Goal: Find specific page/section: Find specific page/section

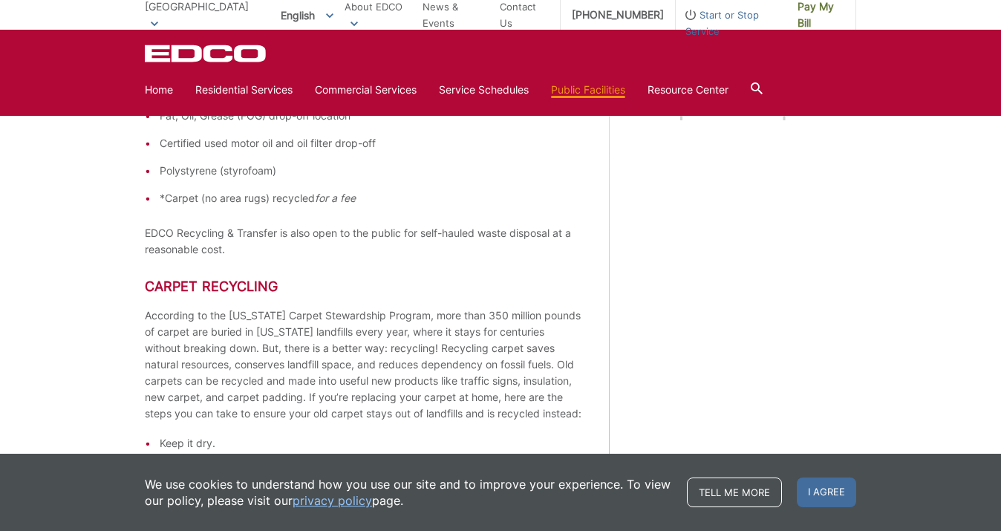
scroll to position [43, 0]
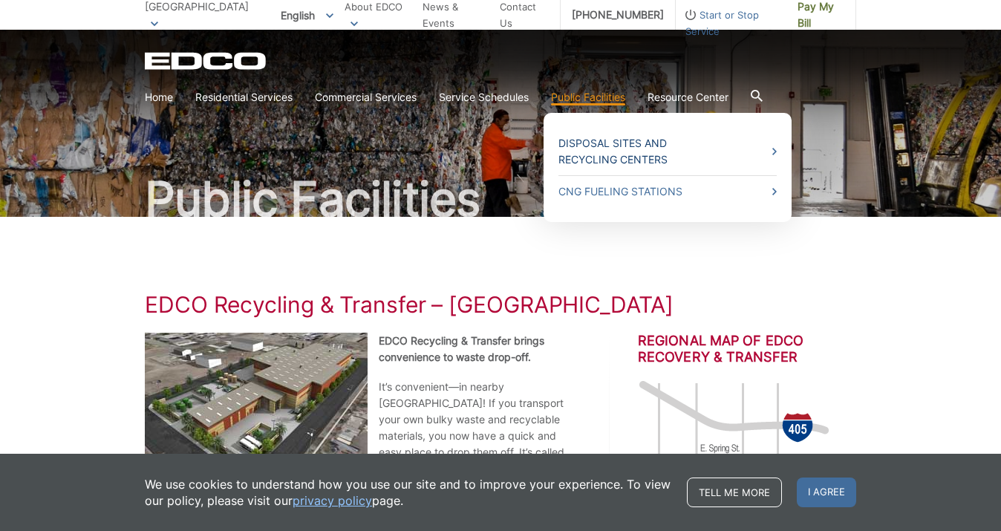
click at [643, 141] on link "Disposal Sites and Recycling Centers" at bounding box center [667, 151] width 218 height 33
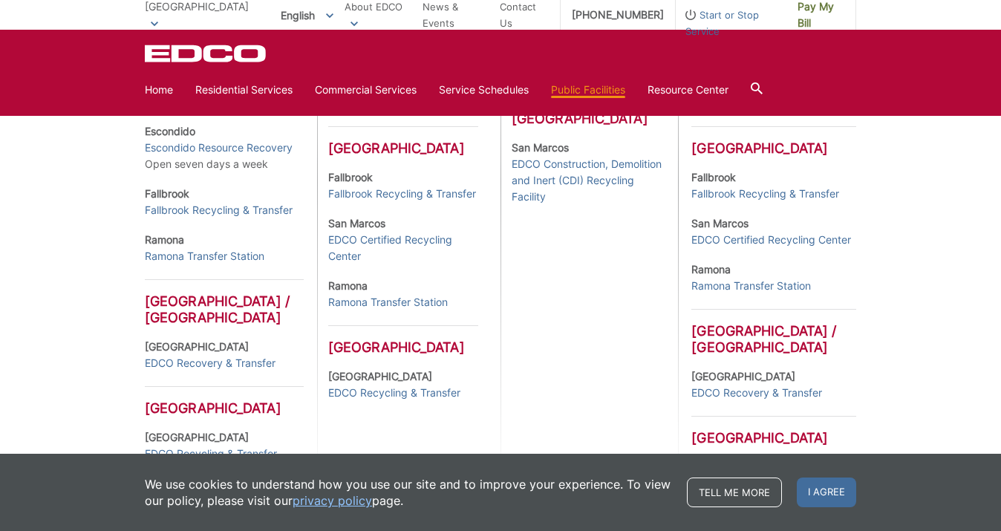
scroll to position [702, 0]
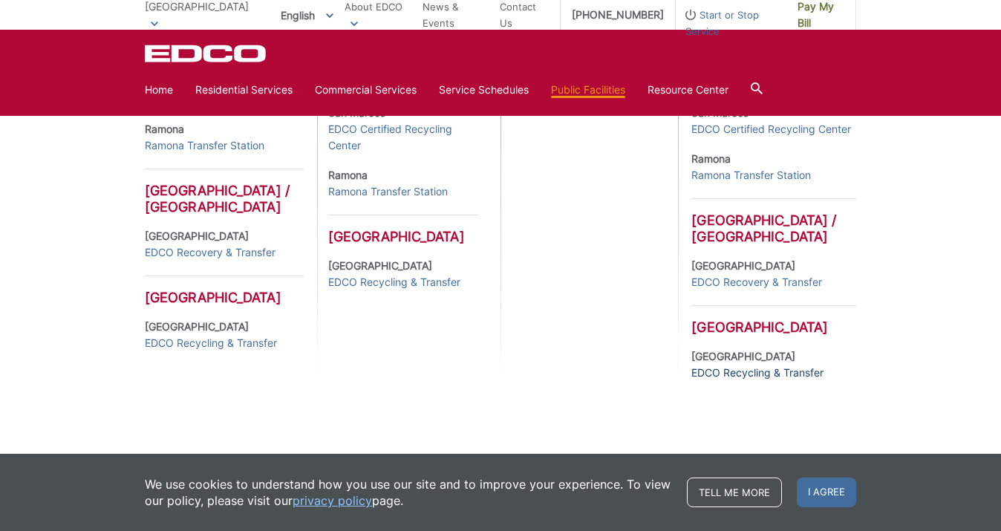
click at [775, 372] on link "EDCO Recycling & Transfer" at bounding box center [757, 373] width 132 height 16
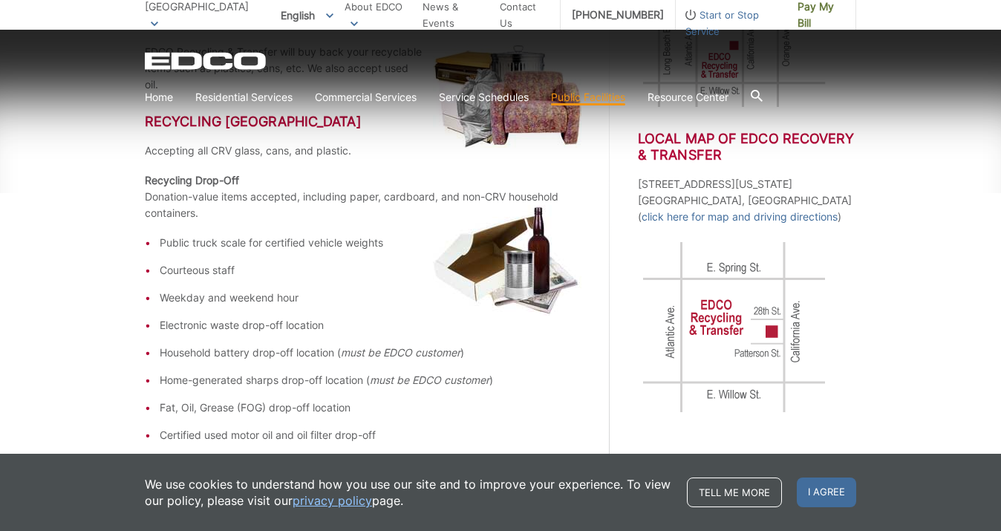
scroll to position [516, 0]
